Goal: Task Accomplishment & Management: Use online tool/utility

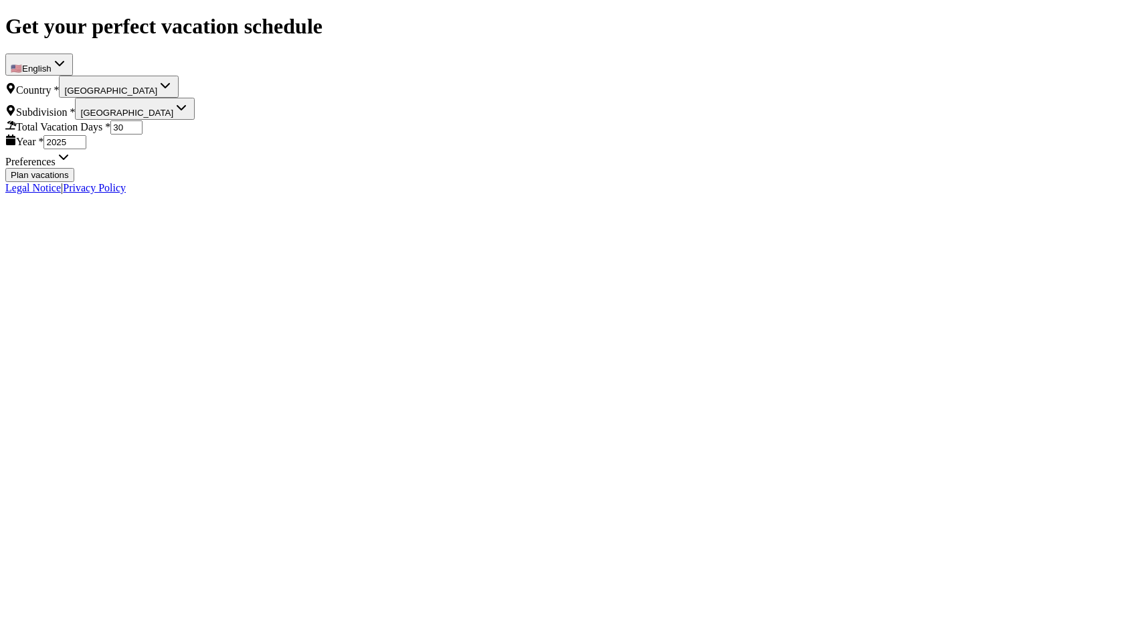
click at [74, 182] on button "Plan vacations" at bounding box center [39, 175] width 69 height 14
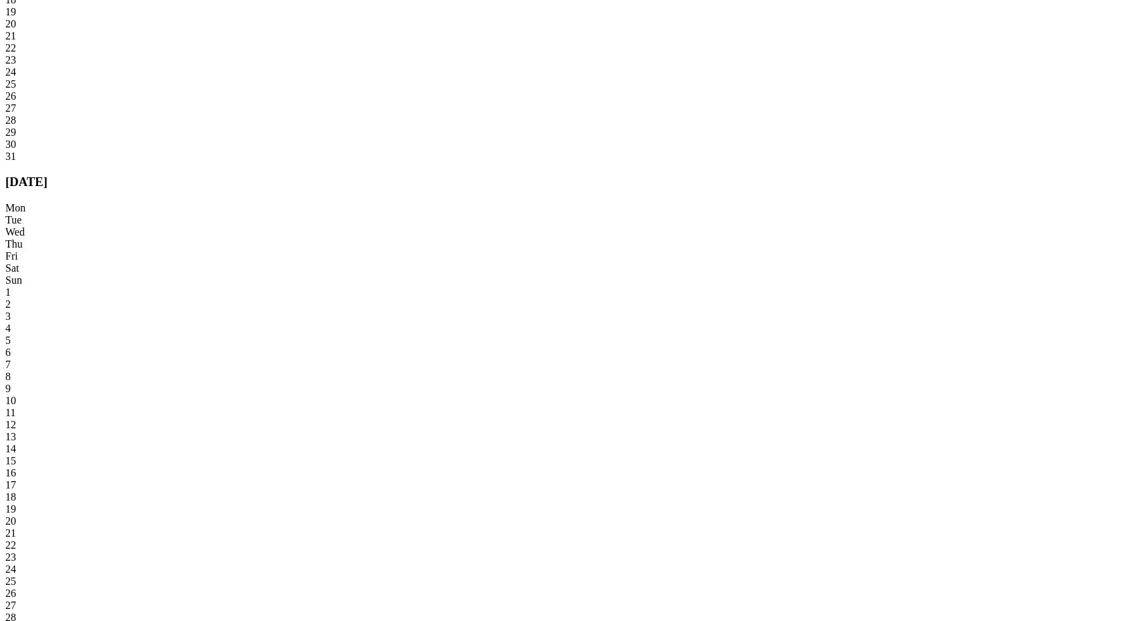
scroll to position [1395, 0]
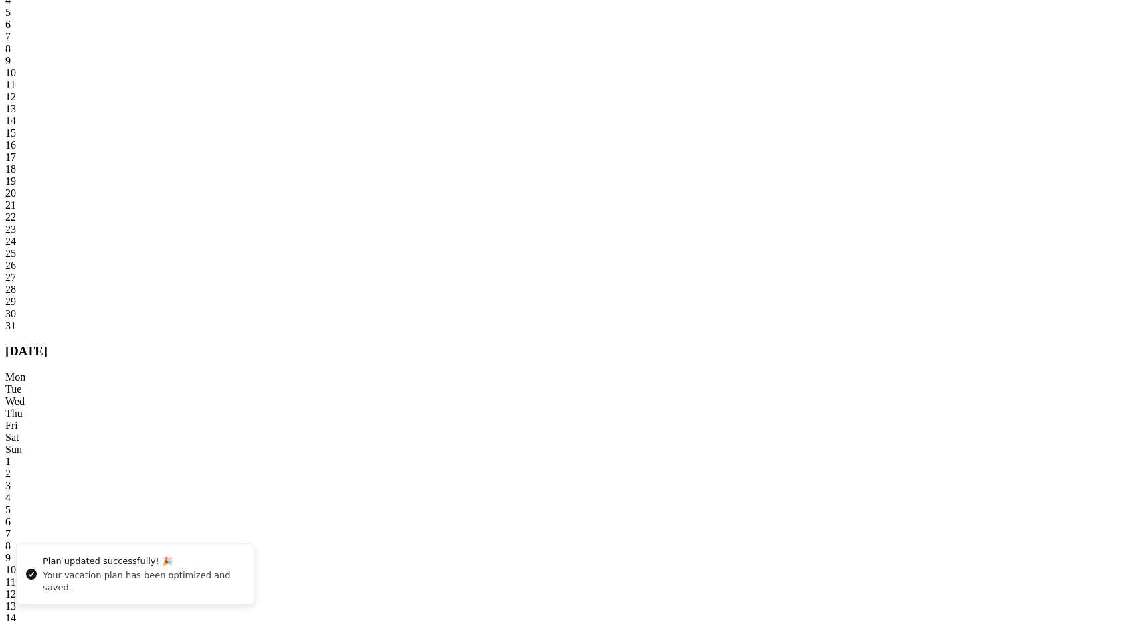
scroll to position [1255, 0]
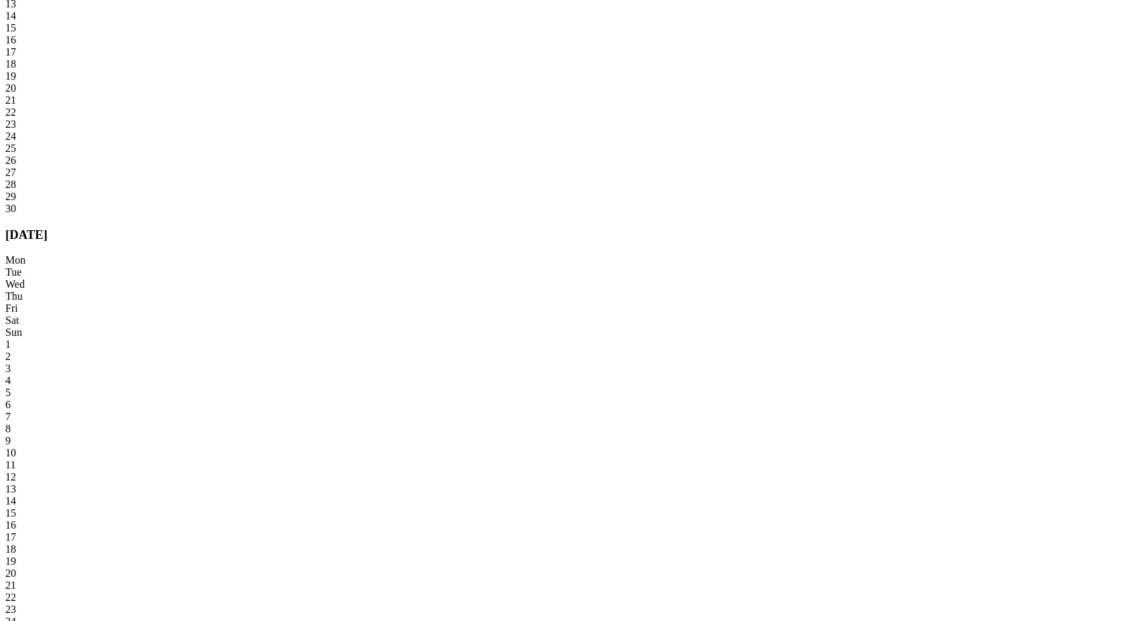
scroll to position [3658, 0]
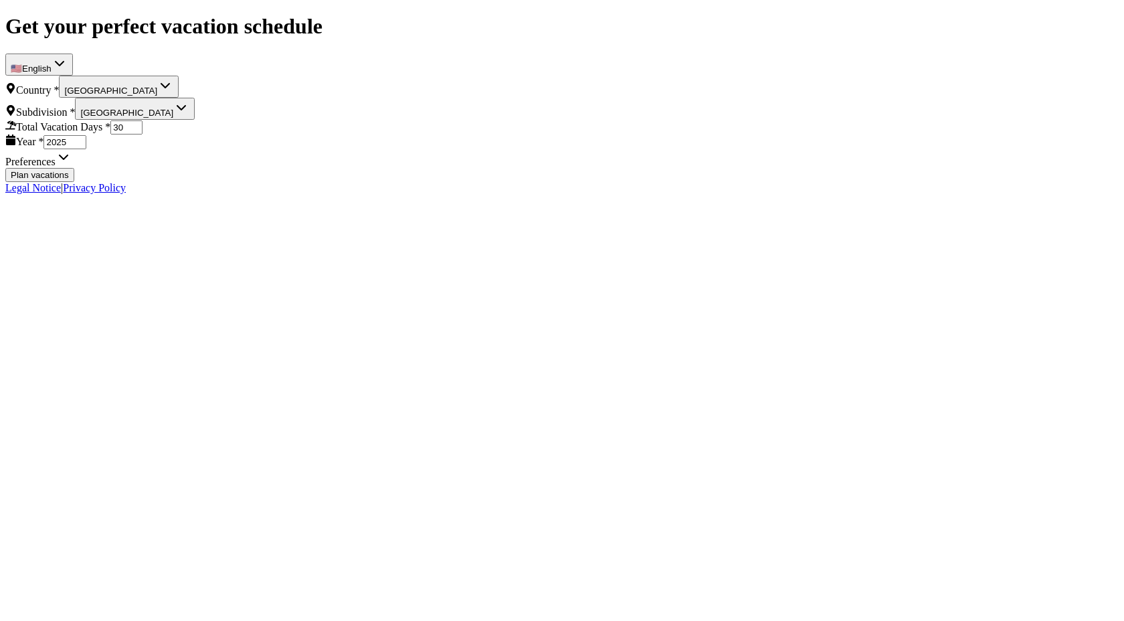
select select "DE"
click at [74, 182] on button "Plan vacations" at bounding box center [39, 175] width 69 height 14
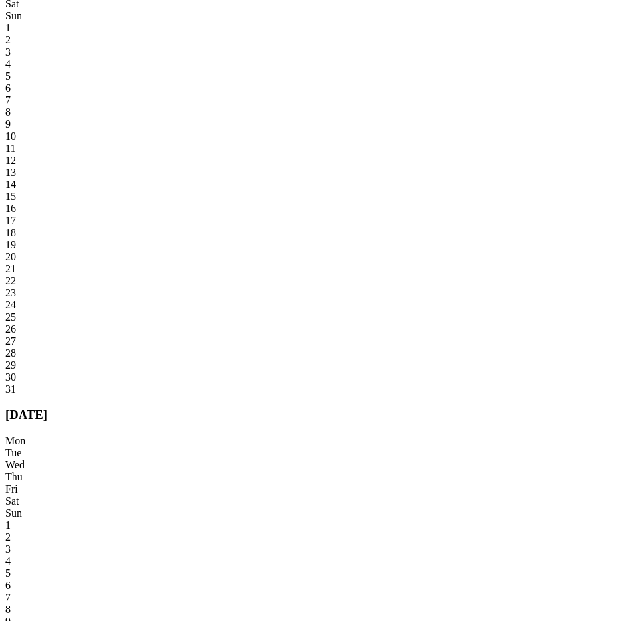
scroll to position [1239, 0]
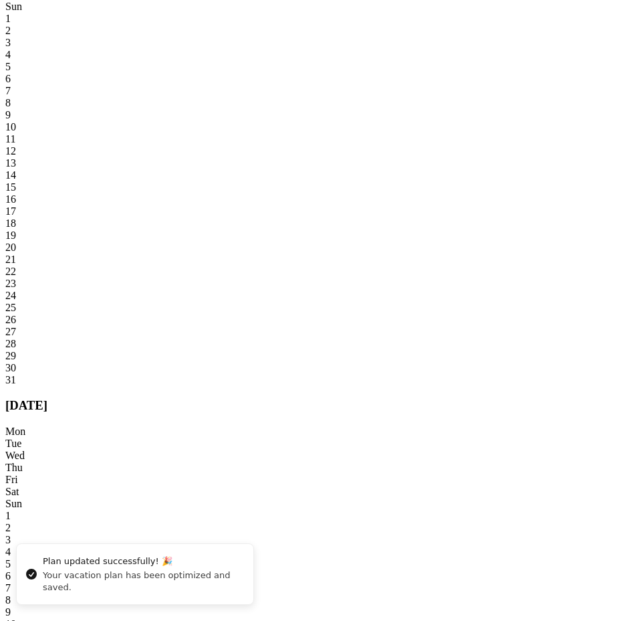
scroll to position [1123, 0]
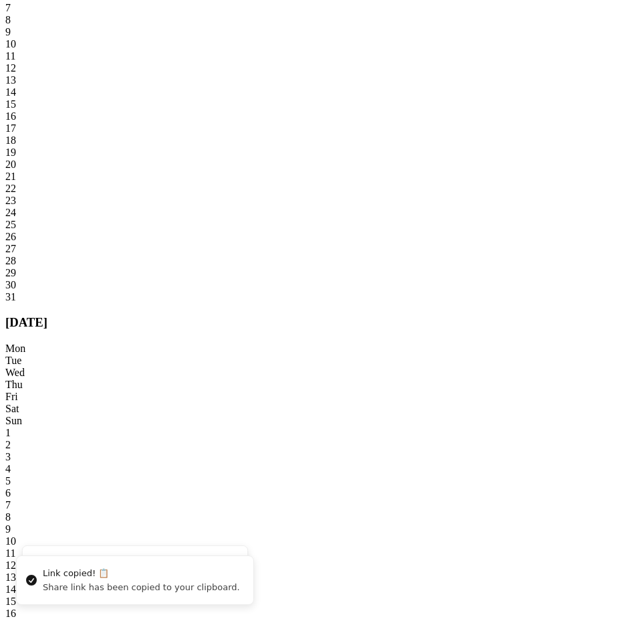
scroll to position [1296, 0]
